Goal: Navigation & Orientation: Find specific page/section

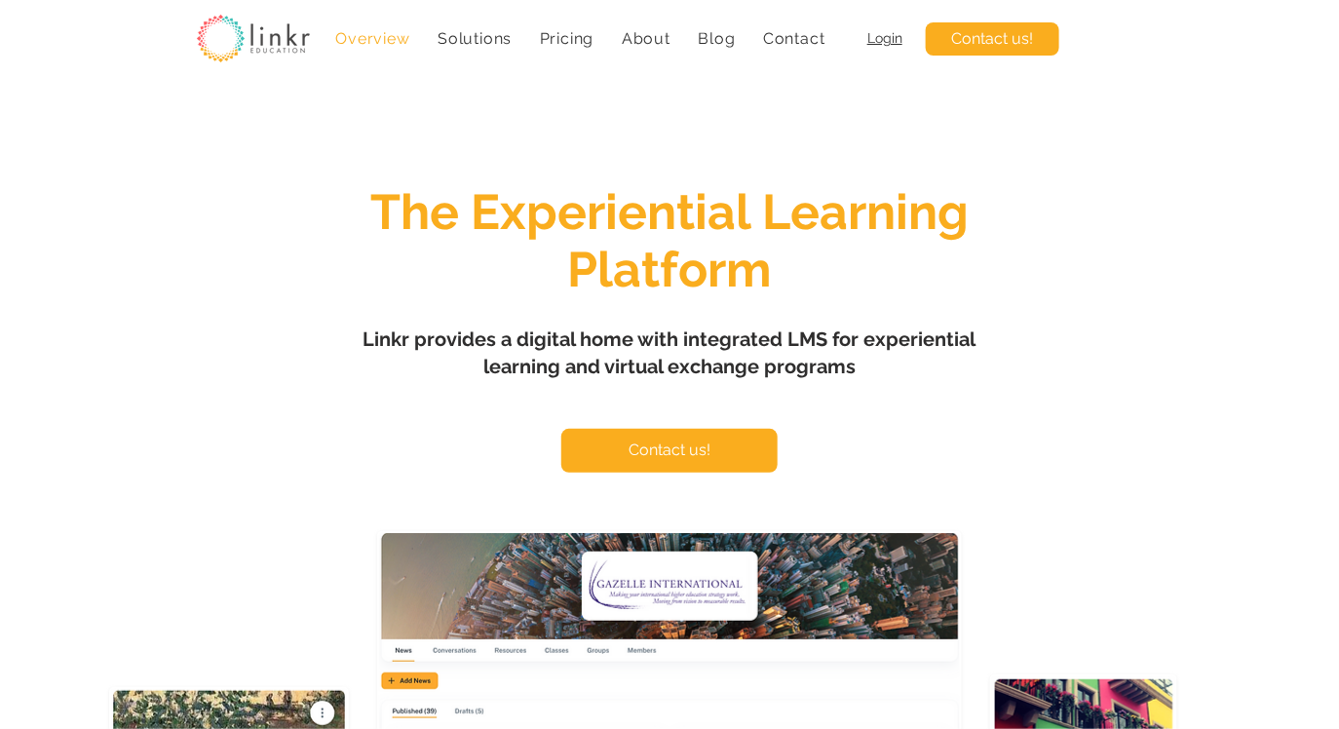
click at [483, 37] on span "Solutions" at bounding box center [474, 38] width 74 height 19
click at [488, 37] on span "Solutions" at bounding box center [474, 38] width 74 height 19
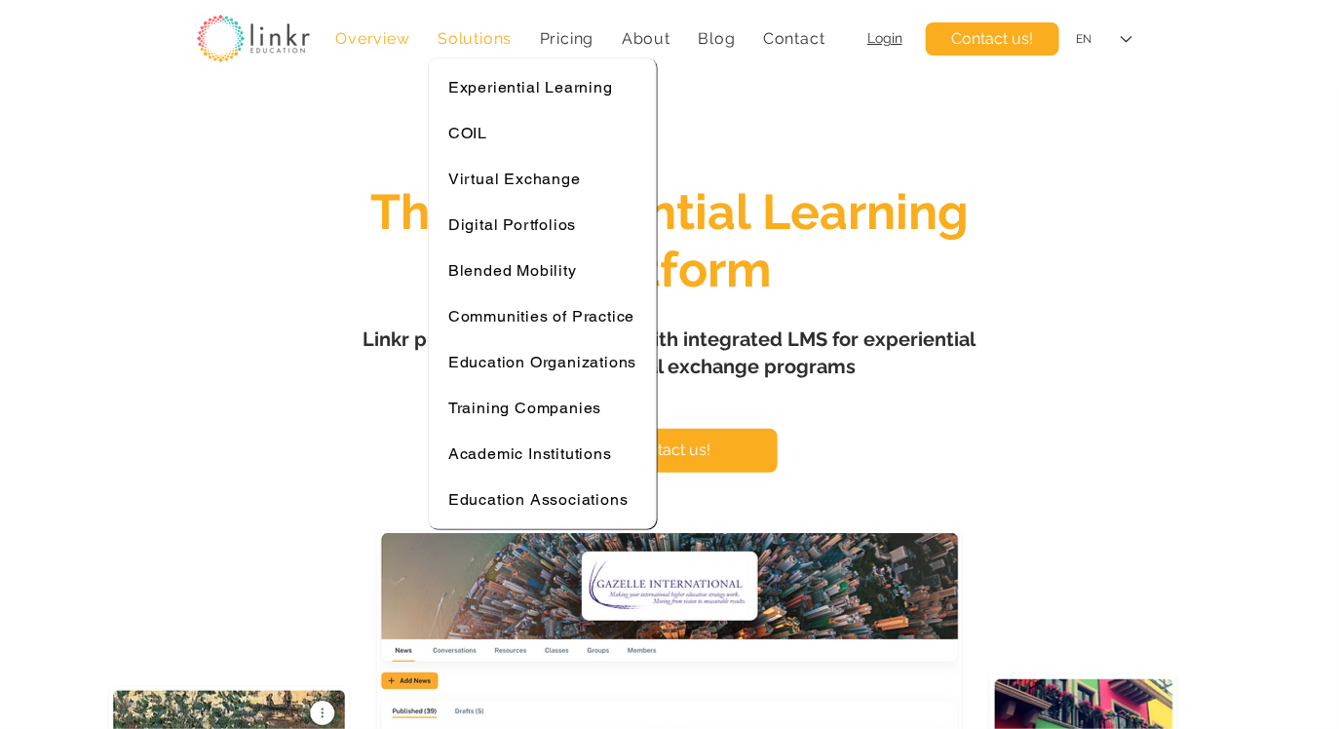
click at [492, 37] on span "Solutions" at bounding box center [474, 38] width 74 height 19
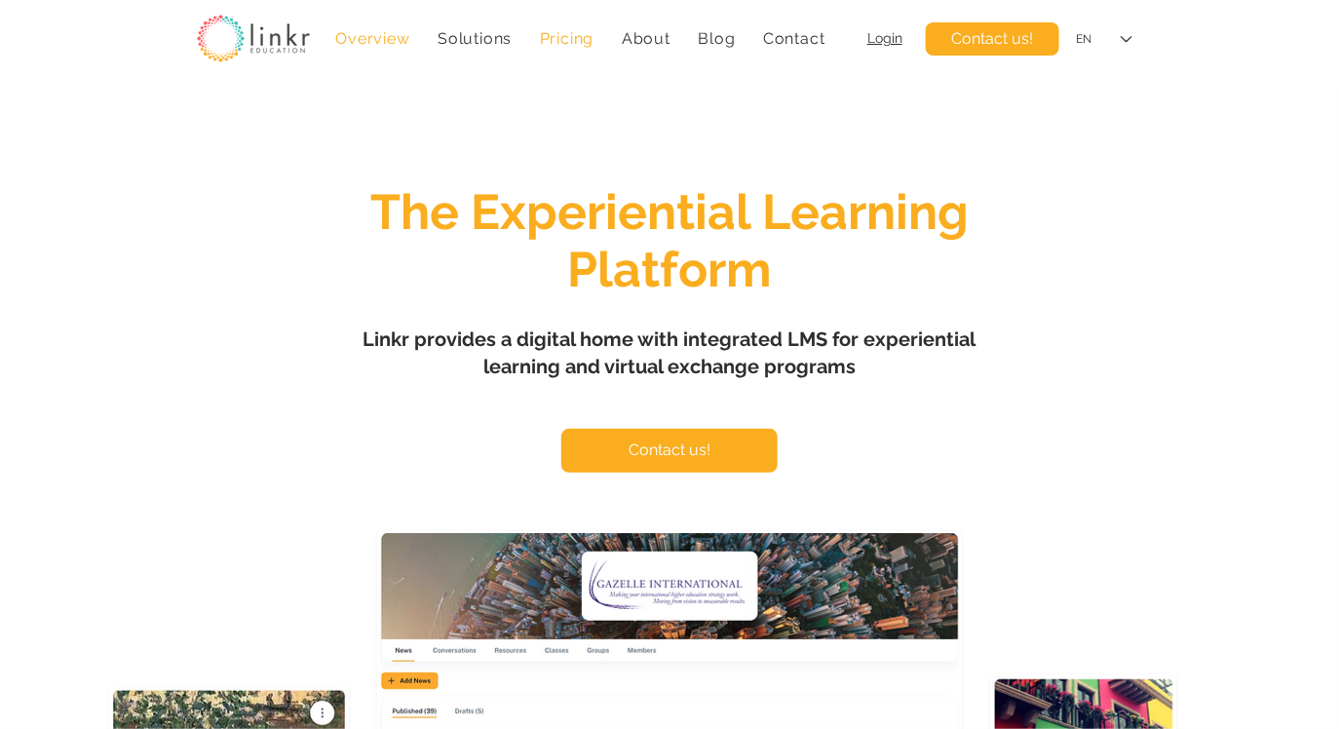
click at [580, 50] on link "Pricing" at bounding box center [567, 38] width 74 height 38
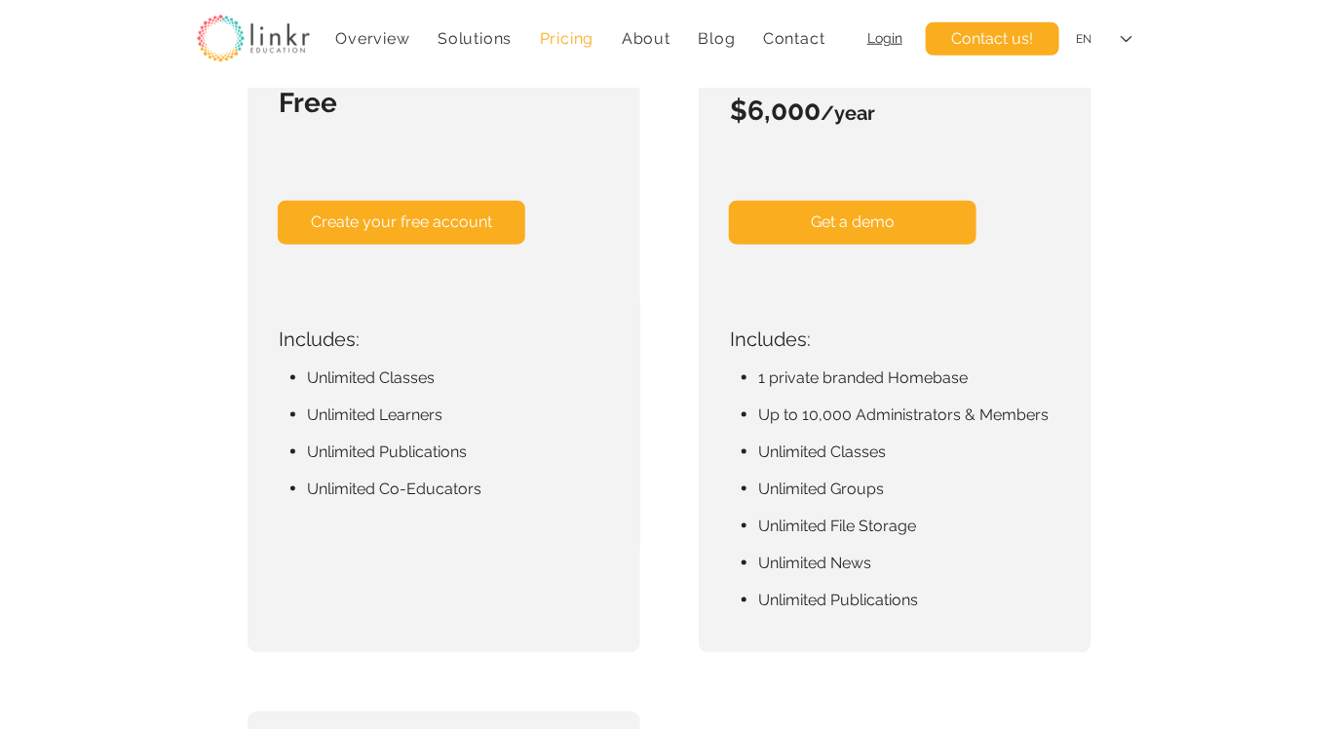
scroll to position [642, 0]
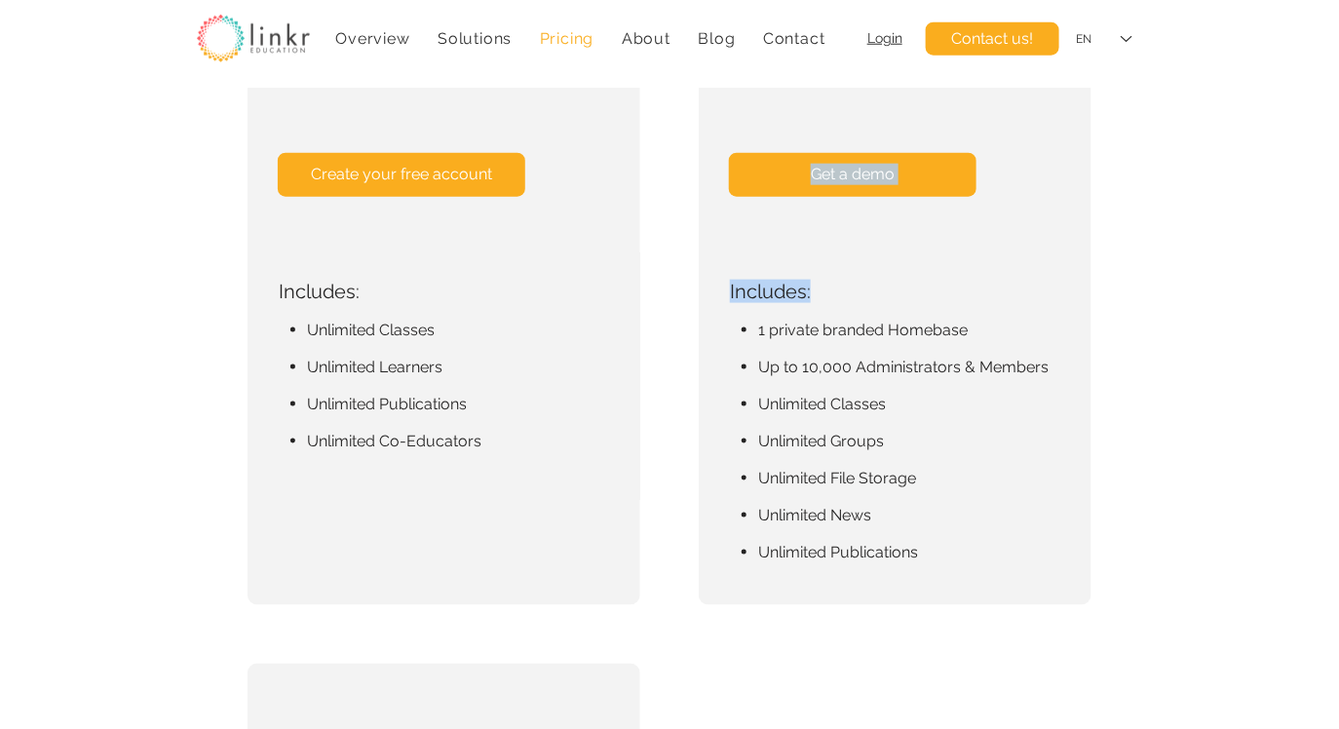
drag, startPoint x: 748, startPoint y: 331, endPoint x: 917, endPoint y: 583, distance: 302.7
click at [917, 583] on div "Community For Programs, Education Organizations and Training companies looking …" at bounding box center [895, 181] width 393 height 848
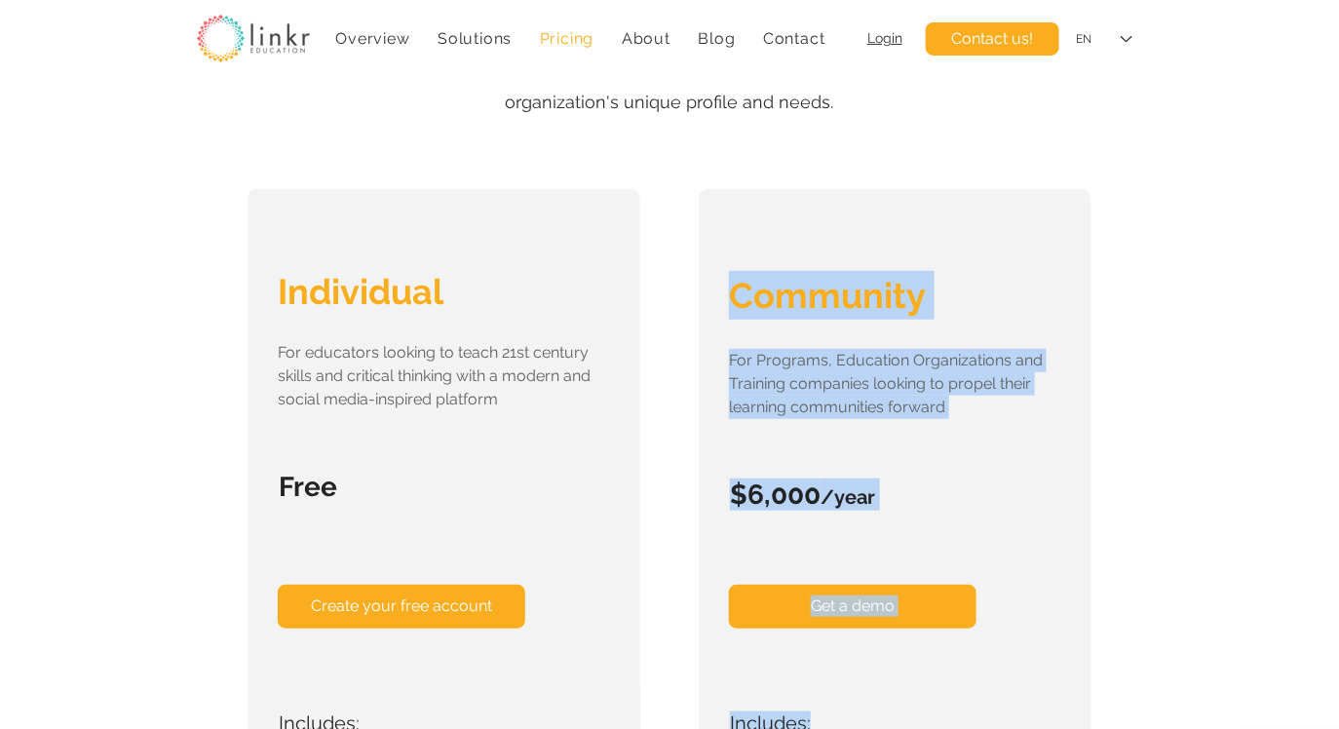
scroll to position [0, 0]
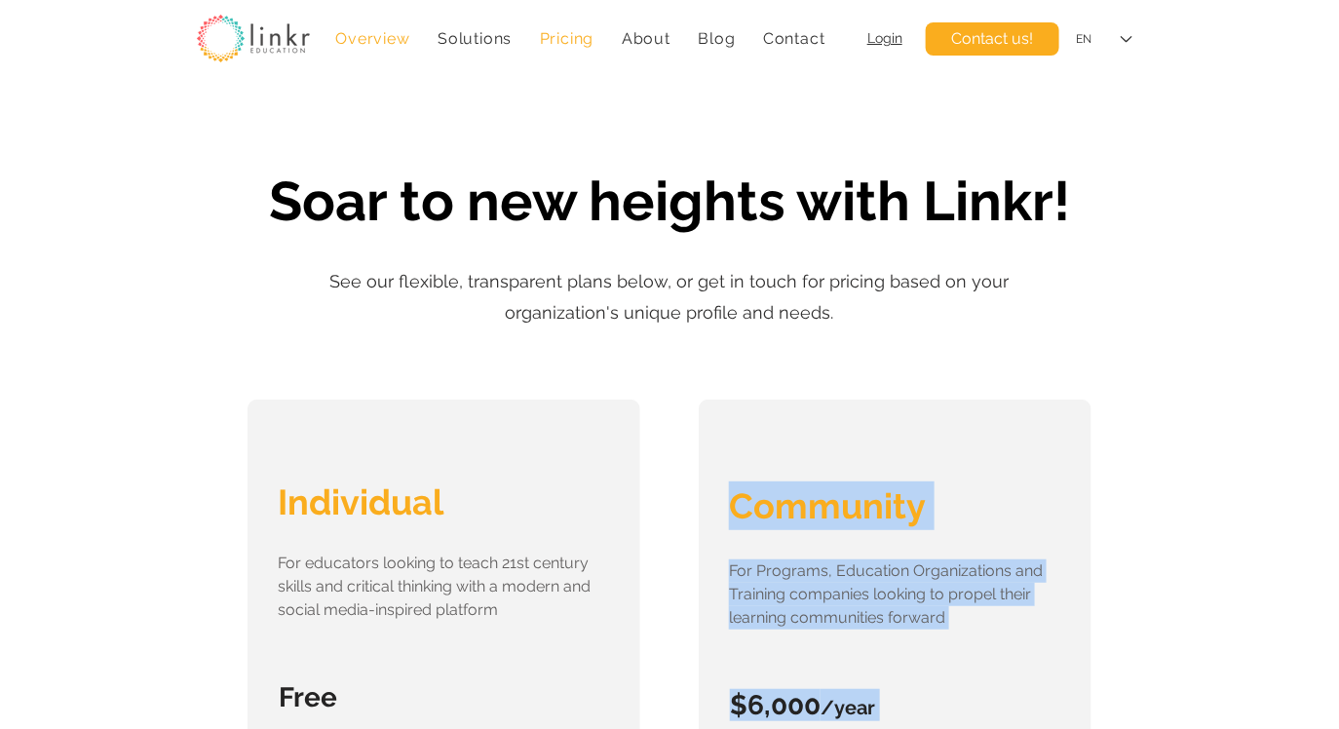
click at [379, 31] on span "Overview" at bounding box center [372, 38] width 74 height 19
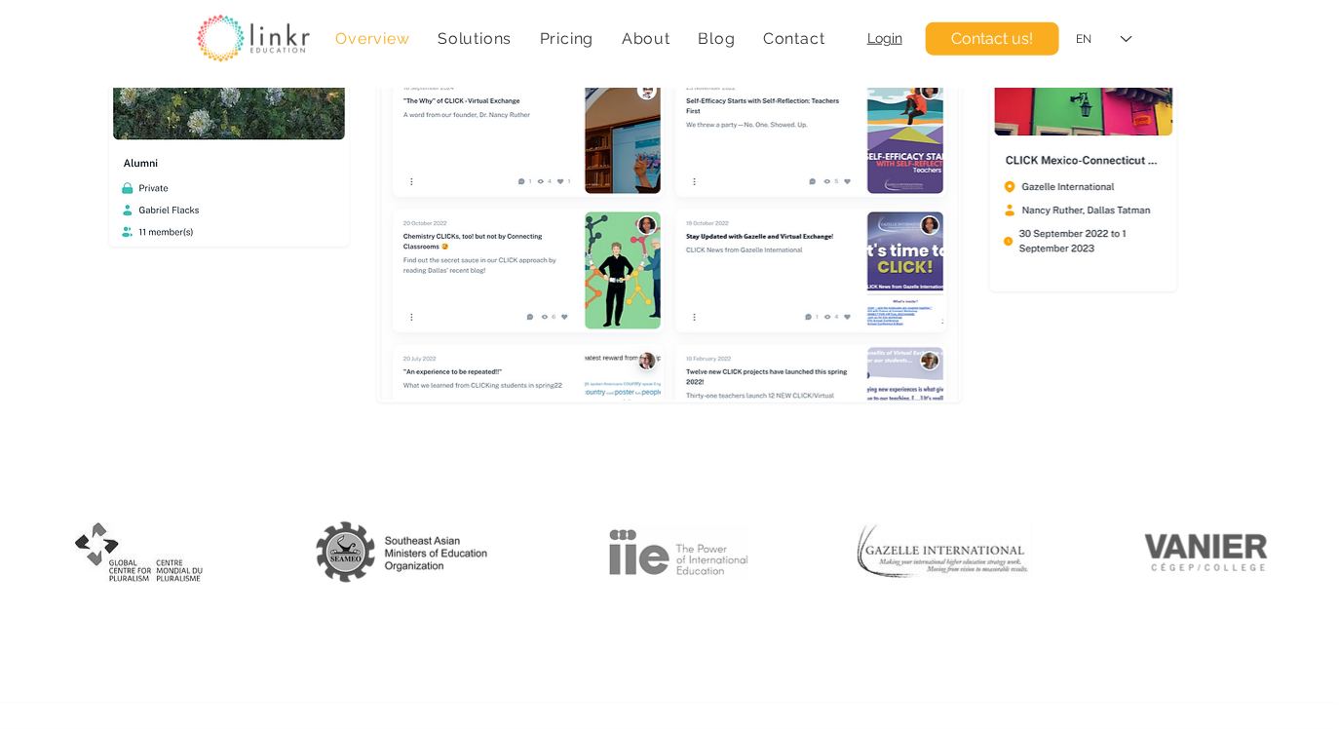
scroll to position [675, 0]
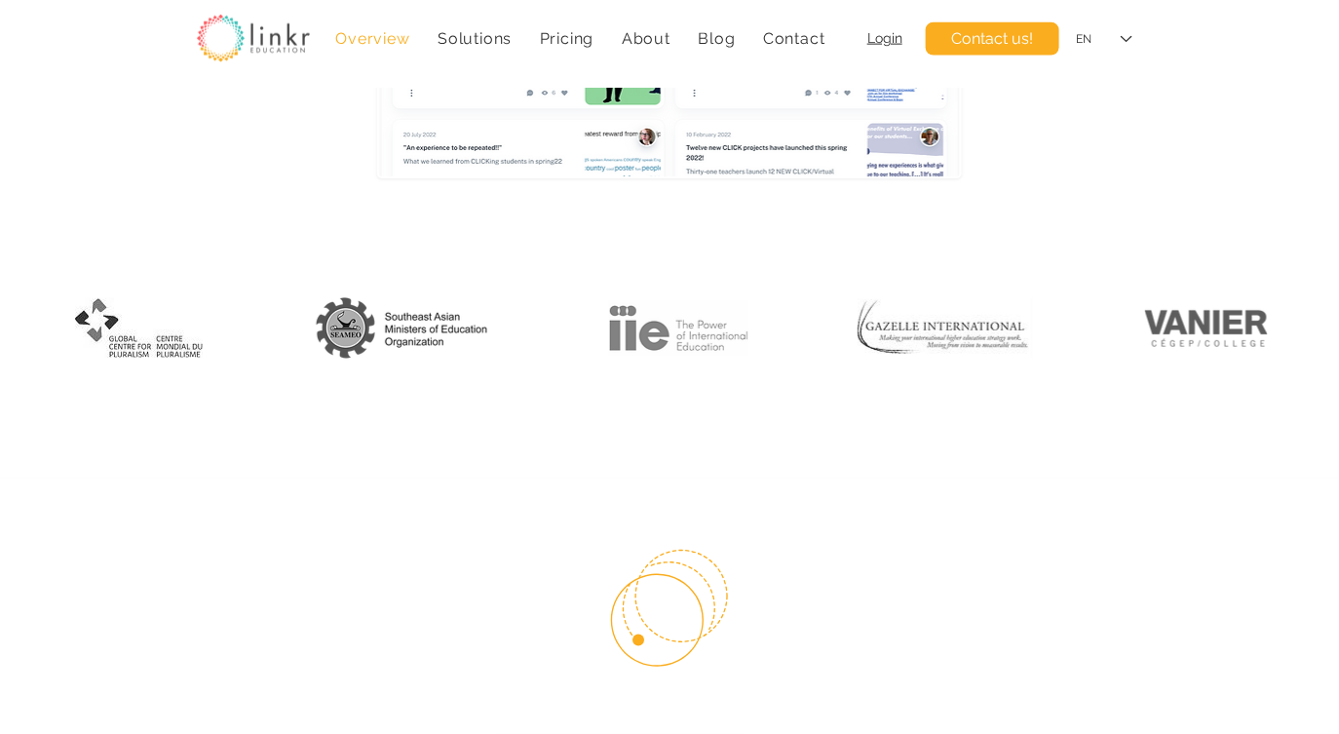
scroll to position [968, 0]
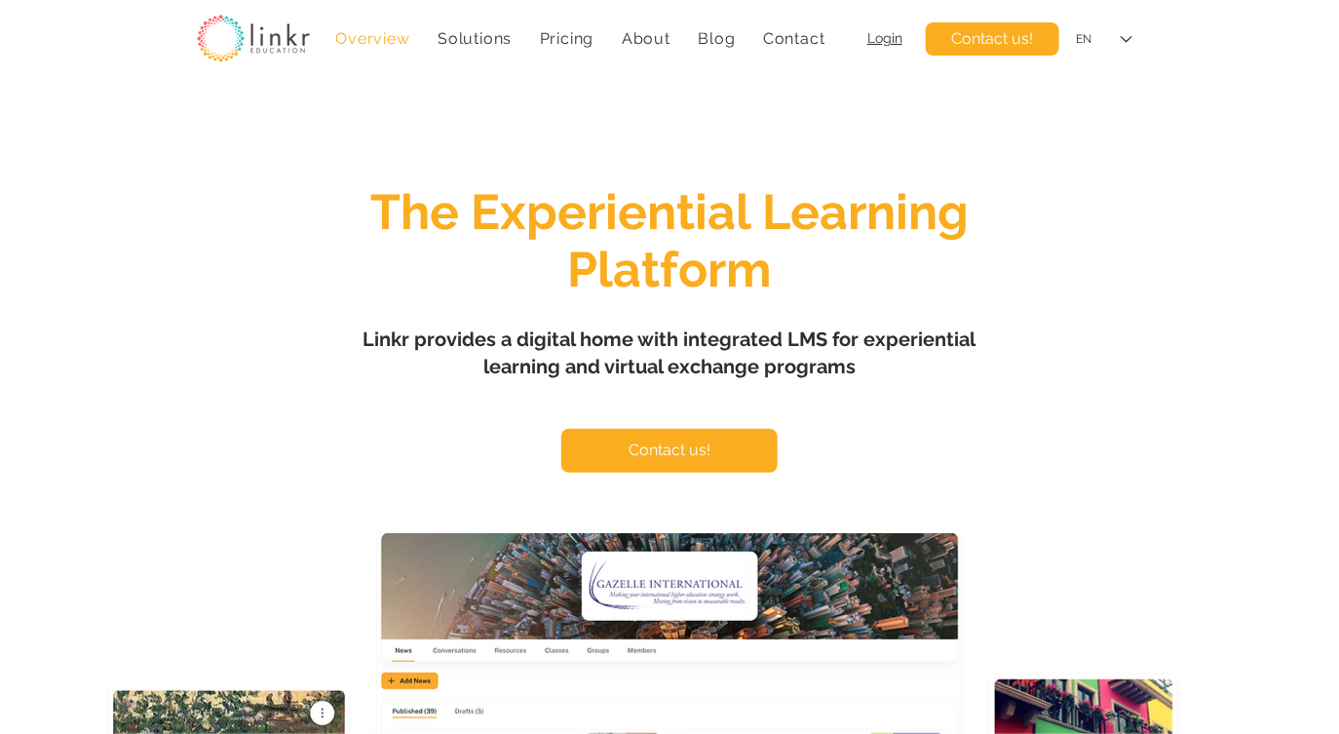
click at [886, 39] on span "Login" at bounding box center [884, 38] width 35 height 16
